Goal: Navigation & Orientation: Find specific page/section

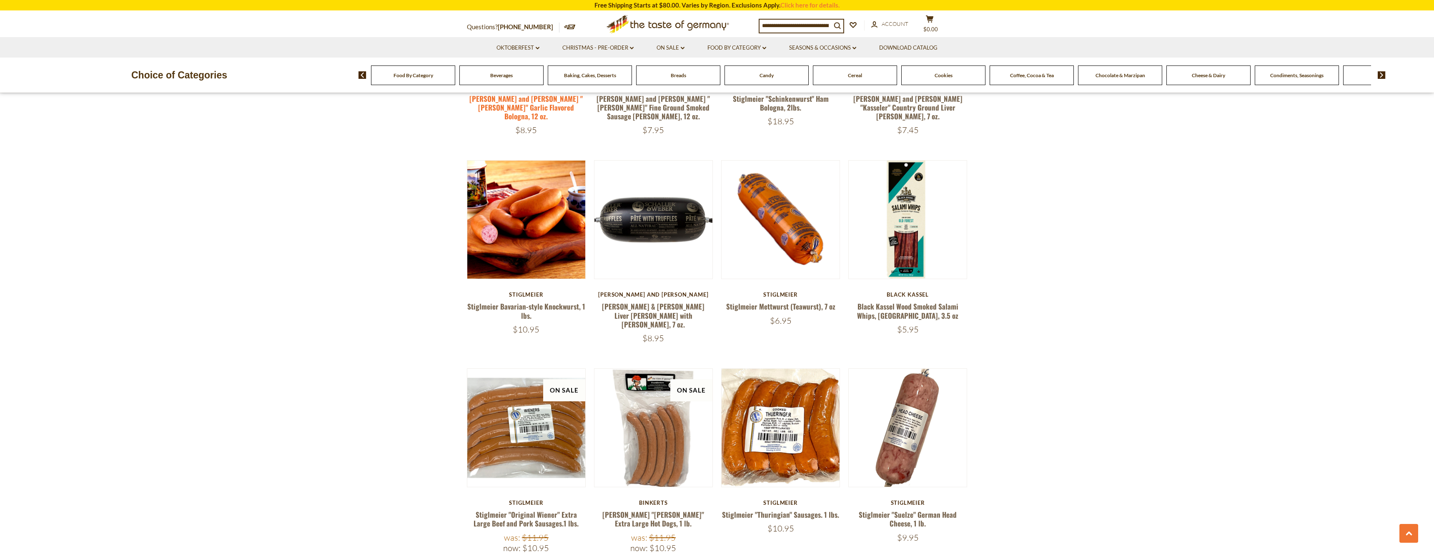
scroll to position [1221, 0]
click at [681, 46] on link "On Sale dropdown_arrow" at bounding box center [671, 47] width 28 height 9
click at [681, 47] on icon "dropdown_arrow" at bounding box center [683, 48] width 4 height 3
click at [536, 45] on link "Oktoberfest dropdown_arrow" at bounding box center [518, 47] width 43 height 9
click at [525, 72] on link "All Oktoberfest" at bounding box center [513, 70] width 43 height 8
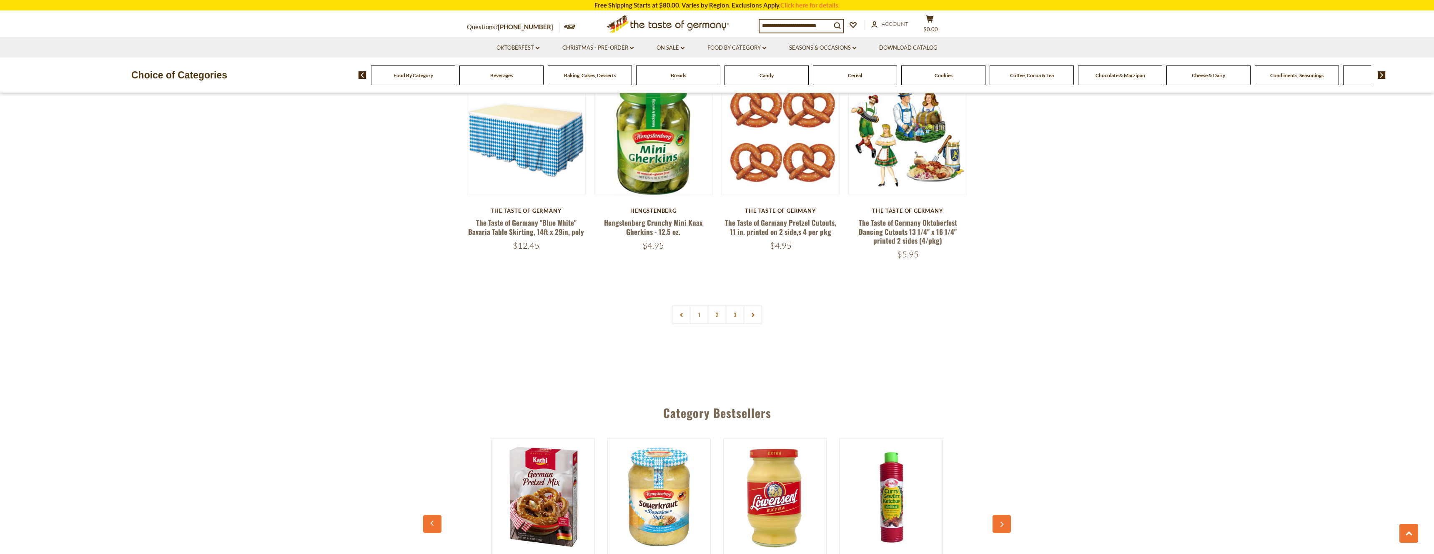
scroll to position [2112, 0]
click at [713, 314] on link "2" at bounding box center [717, 313] width 19 height 19
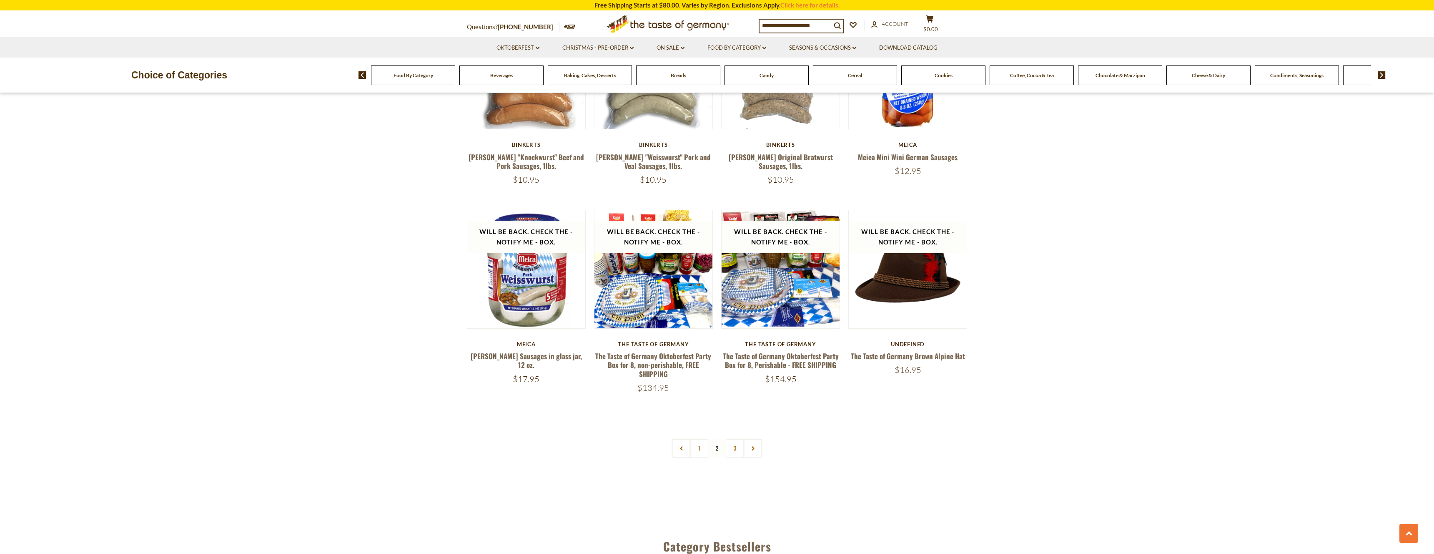
scroll to position [1959, 0]
